Goal: Transaction & Acquisition: Purchase product/service

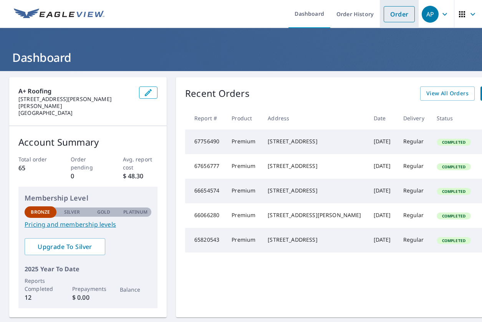
click at [398, 15] on link "Order" at bounding box center [399, 14] width 31 height 16
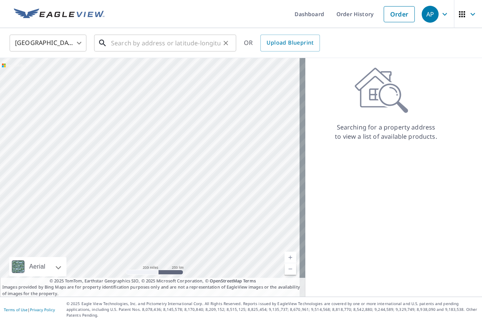
click at [118, 45] on input "text" at bounding box center [166, 43] width 110 height 22
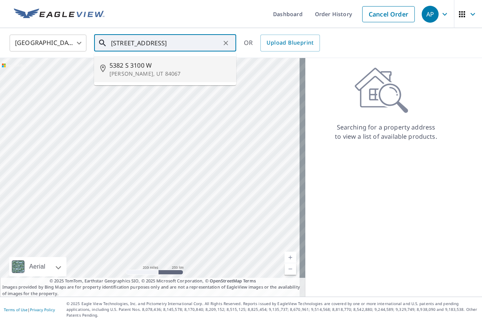
click at [128, 76] on p "[PERSON_NAME], UT 84067" at bounding box center [170, 74] width 121 height 8
type input "[STREET_ADDRESS]"
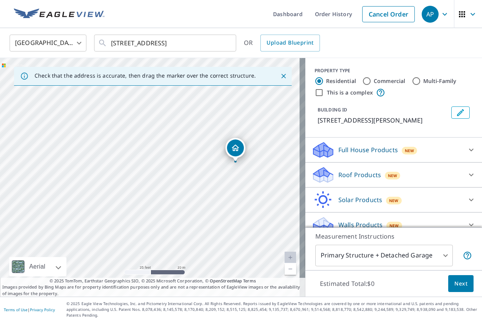
drag, startPoint x: 72, startPoint y: 200, endPoint x: 273, endPoint y: 131, distance: 212.8
click at [273, 131] on div "[STREET_ADDRESS]" at bounding box center [153, 177] width 306 height 239
click at [204, 188] on div "[STREET_ADDRESS]" at bounding box center [153, 177] width 306 height 239
click at [343, 171] on div "Roof Products New" at bounding box center [387, 175] width 151 height 18
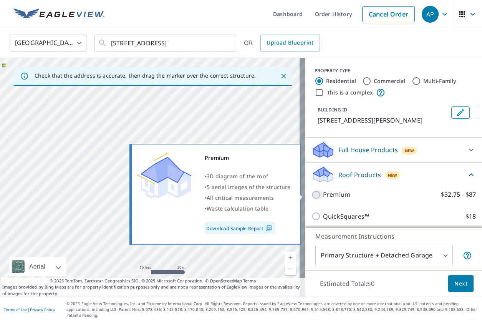
click at [312, 196] on input "Premium $32.75 - $87" at bounding box center [318, 194] width 12 height 9
checkbox input "true"
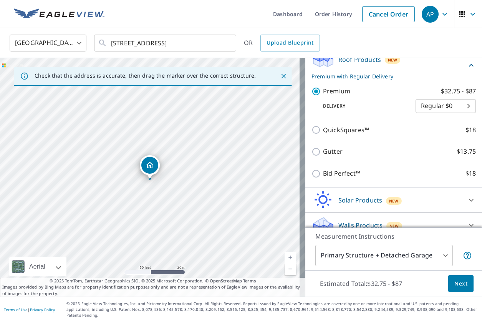
scroll to position [120, 0]
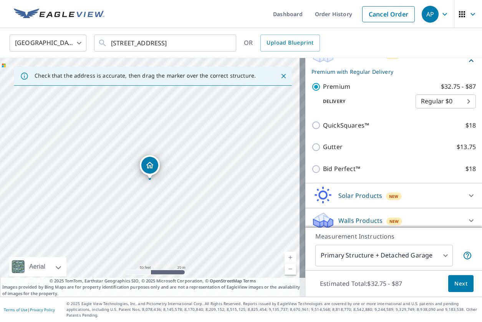
click at [461, 288] on span "Next" at bounding box center [461, 284] width 13 height 10
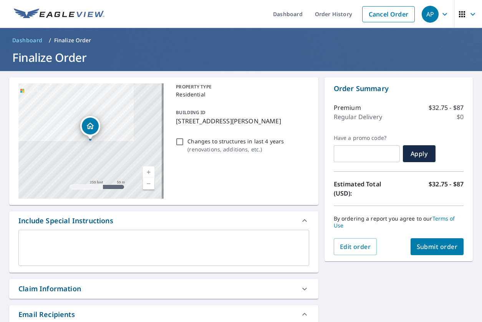
click at [434, 248] on span "Submit order" at bounding box center [437, 247] width 41 height 8
